Goal: Understand process/instructions

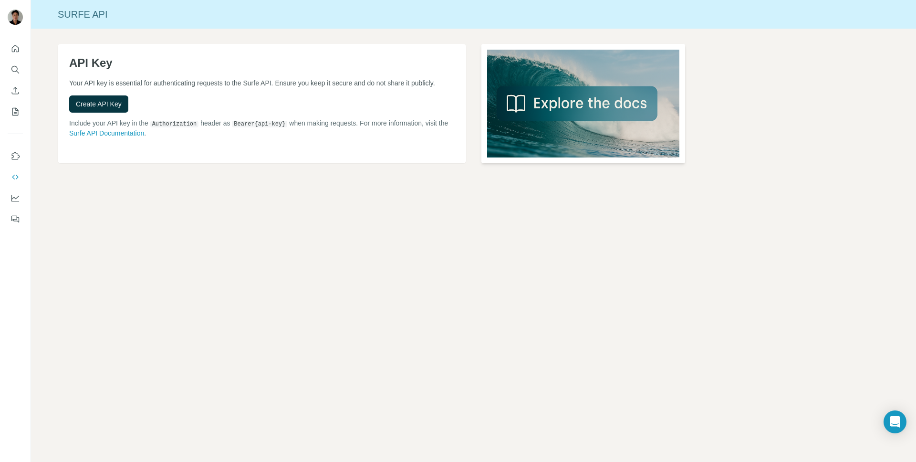
click at [542, 114] on img at bounding box center [584, 103] width 204 height 119
click at [121, 109] on span "Create API Key" at bounding box center [99, 104] width 46 height 10
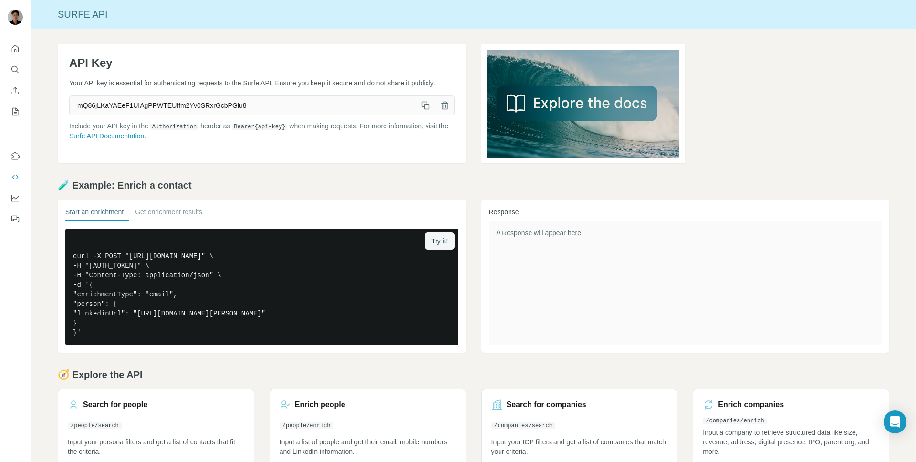
click at [52, 14] on div "Surfe API" at bounding box center [473, 14] width 885 height 13
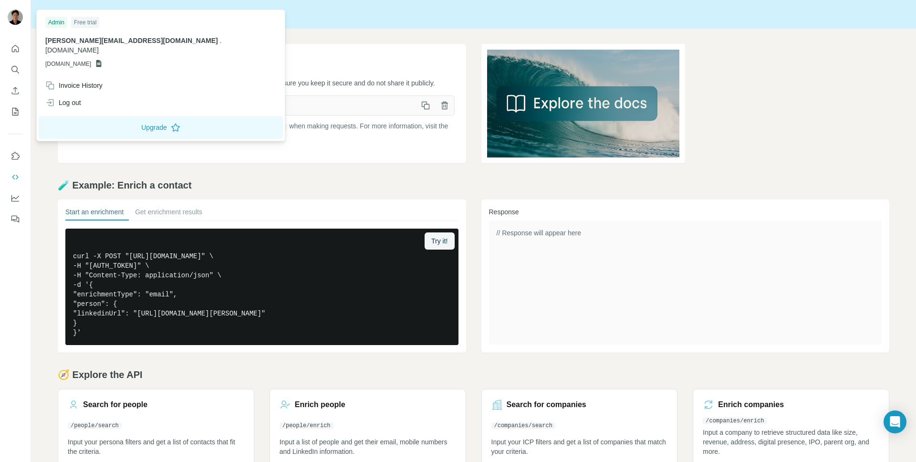
click at [10, 13] on img at bounding box center [15, 17] width 15 height 15
click at [6, 59] on div at bounding box center [15, 130] width 31 height 193
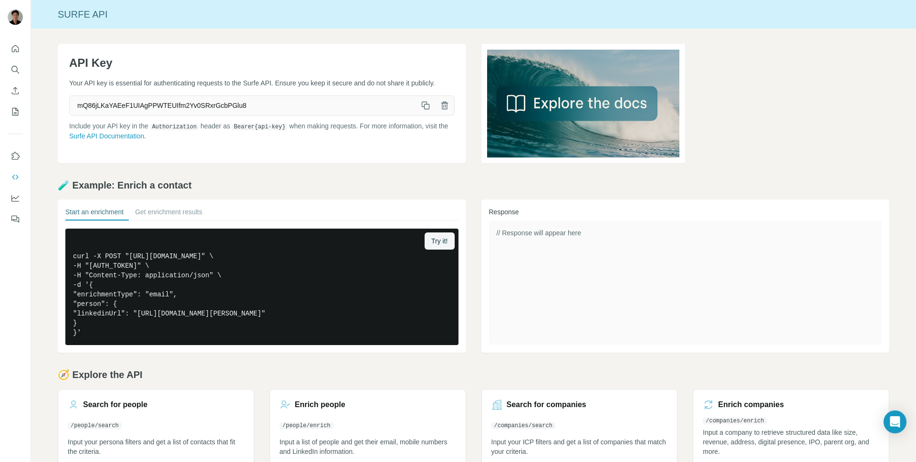
click at [10, 48] on button "Quick start" at bounding box center [15, 48] width 15 height 17
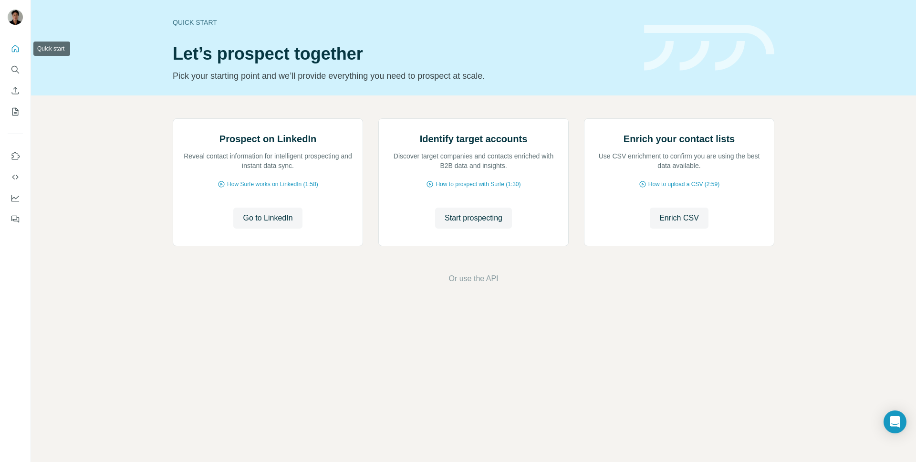
click at [16, 49] on icon "Quick start" at bounding box center [16, 49] width 10 height 10
